Goal: Navigation & Orientation: Go to known website

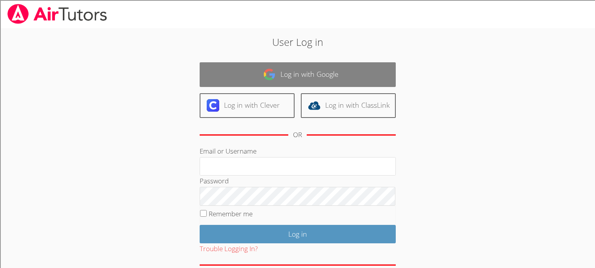
click at [320, 81] on link "Log in with Google" at bounding box center [298, 74] width 196 height 25
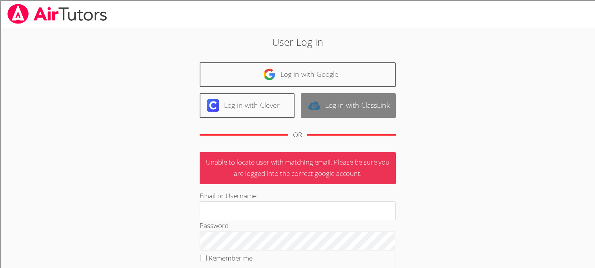
click at [330, 103] on link "Log in with ClassLink" at bounding box center [348, 105] width 95 height 25
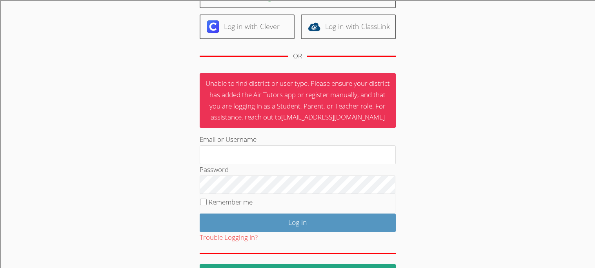
scroll to position [104, 0]
